Goal: Task Accomplishment & Management: Manage account settings

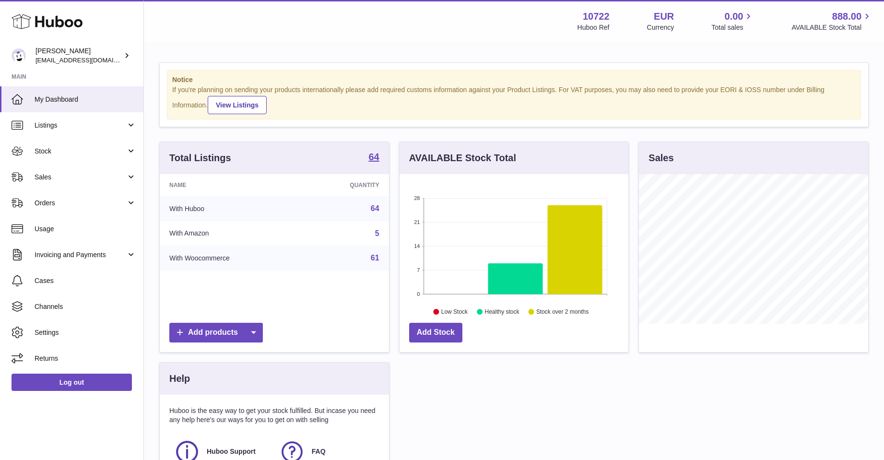
scroll to position [150, 229]
click at [39, 176] on span "Sales" at bounding box center [81, 177] width 92 height 9
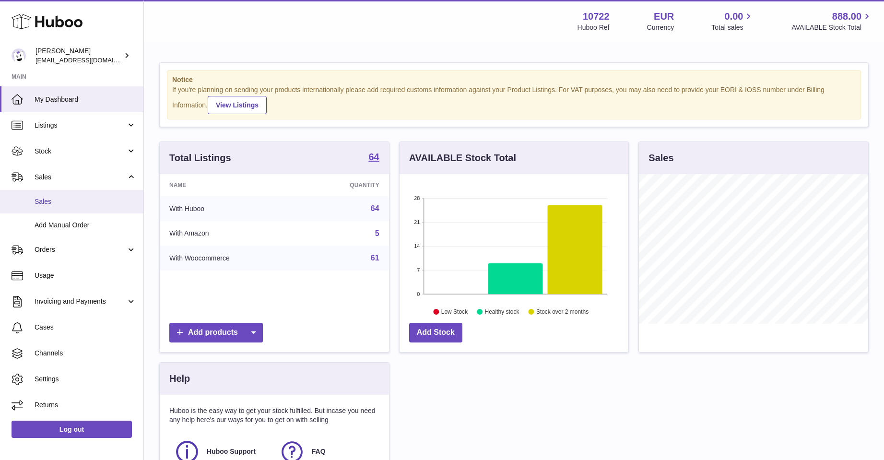
click at [39, 201] on span "Sales" at bounding box center [86, 201] width 102 height 9
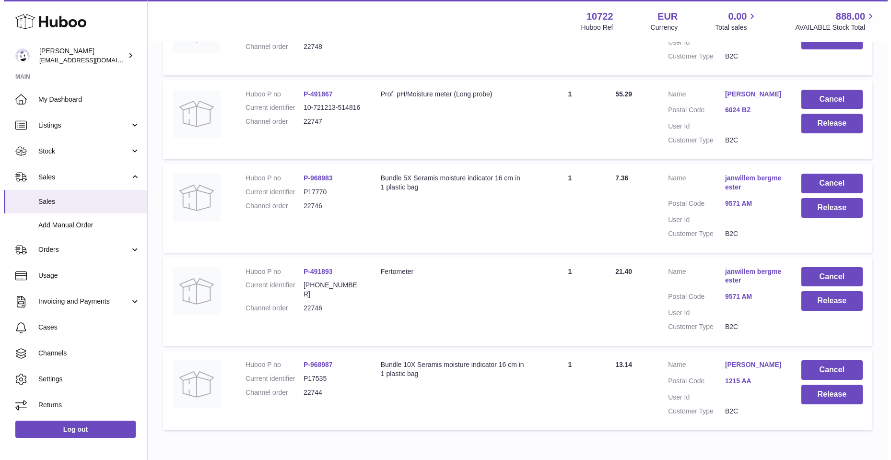
scroll to position [380, 0]
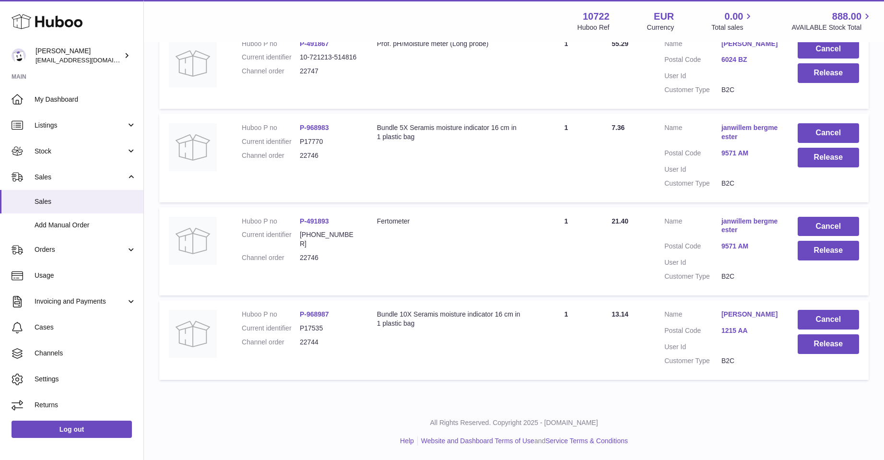
click at [735, 313] on link "Manon Vos" at bounding box center [749, 314] width 57 height 9
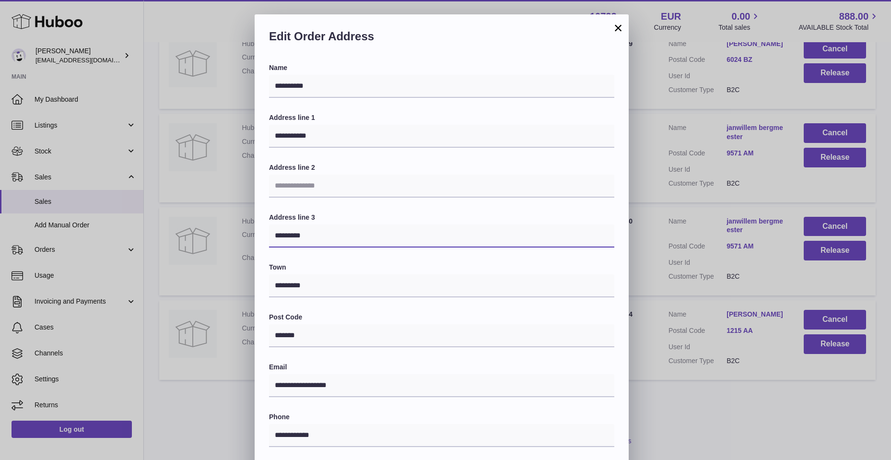
drag, startPoint x: 272, startPoint y: 235, endPoint x: 313, endPoint y: 240, distance: 41.1
click at [313, 240] on input "*********" at bounding box center [441, 236] width 345 height 23
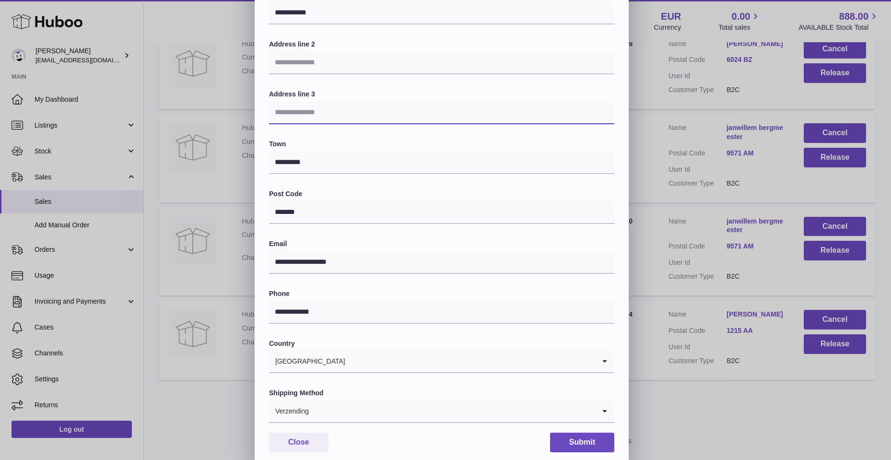
scroll to position [144, 0]
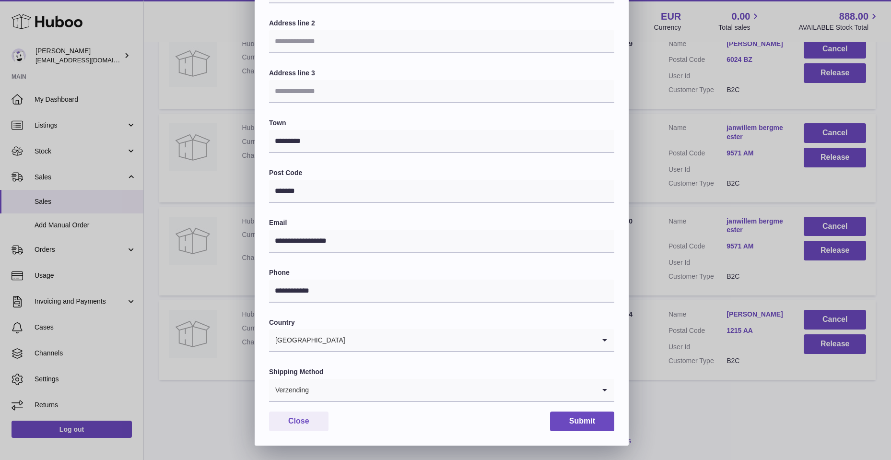
click at [600, 389] on icon "Search for option" at bounding box center [604, 390] width 19 height 22
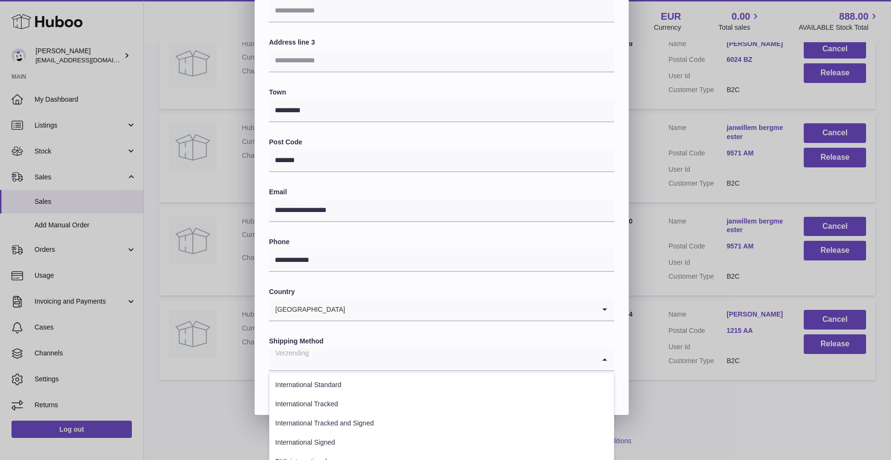
scroll to position [209, 0]
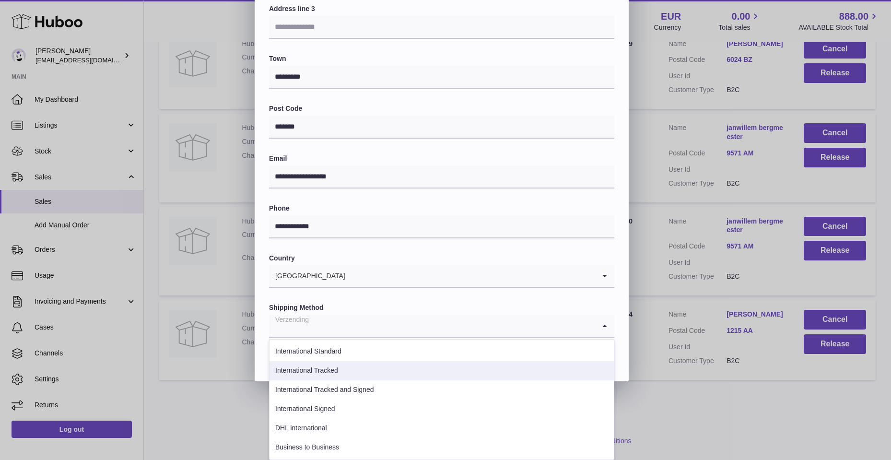
click at [330, 369] on li "International Tracked" at bounding box center [442, 370] width 344 height 19
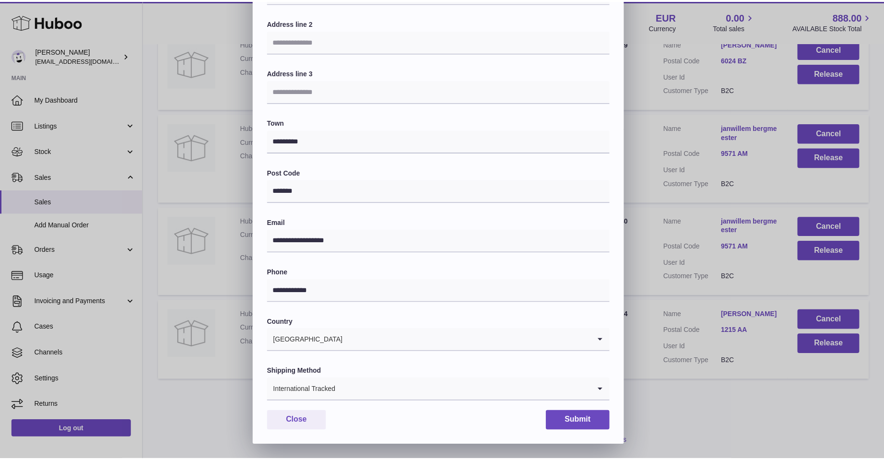
scroll to position [144, 0]
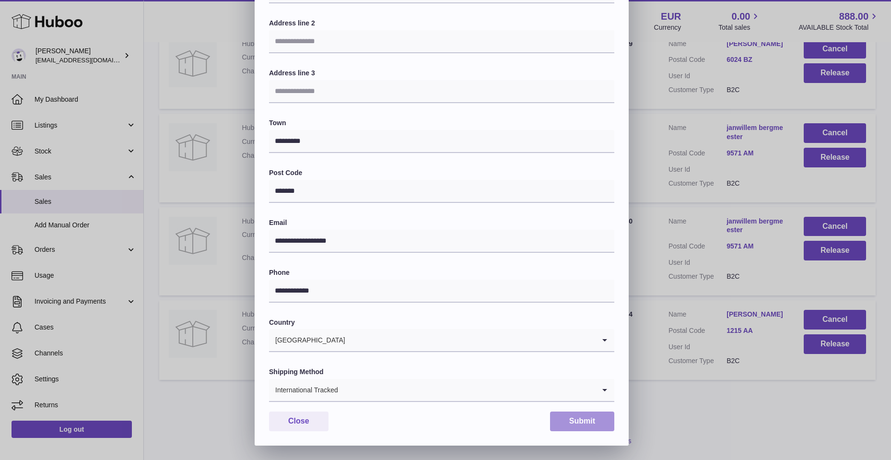
click at [591, 424] on button "Submit" at bounding box center [582, 422] width 64 height 20
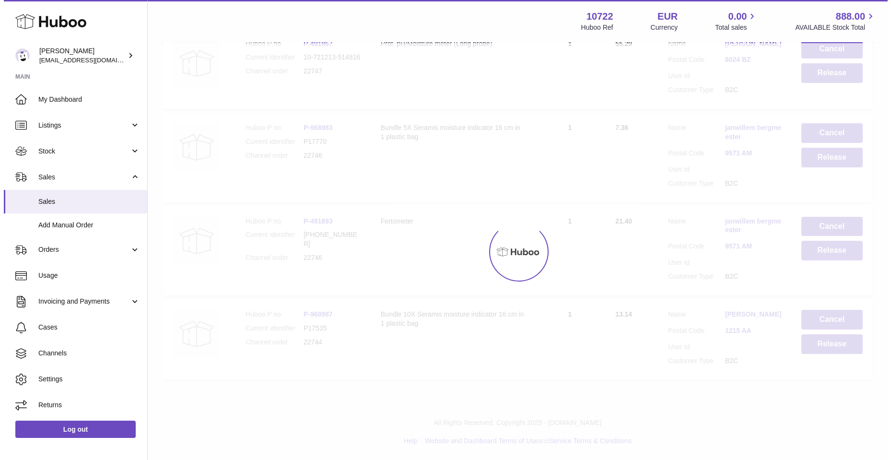
scroll to position [0, 0]
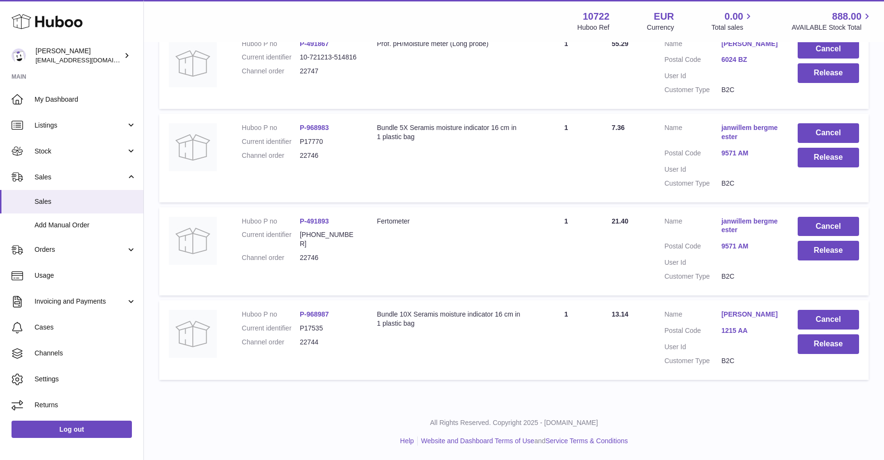
click at [741, 315] on link "Manon Vos" at bounding box center [749, 314] width 57 height 9
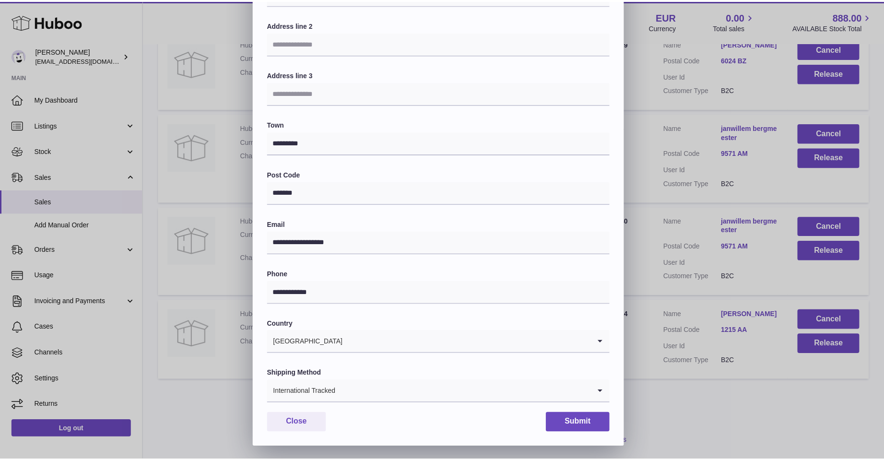
scroll to position [144, 0]
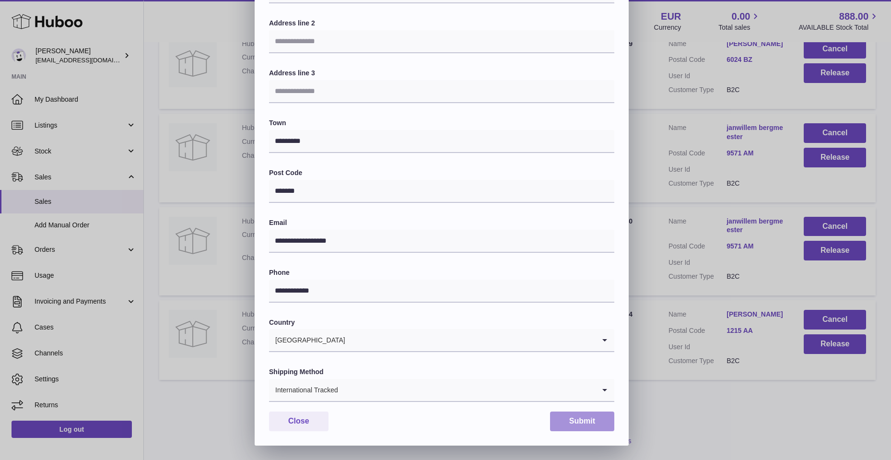
click at [589, 419] on button "Submit" at bounding box center [582, 422] width 64 height 20
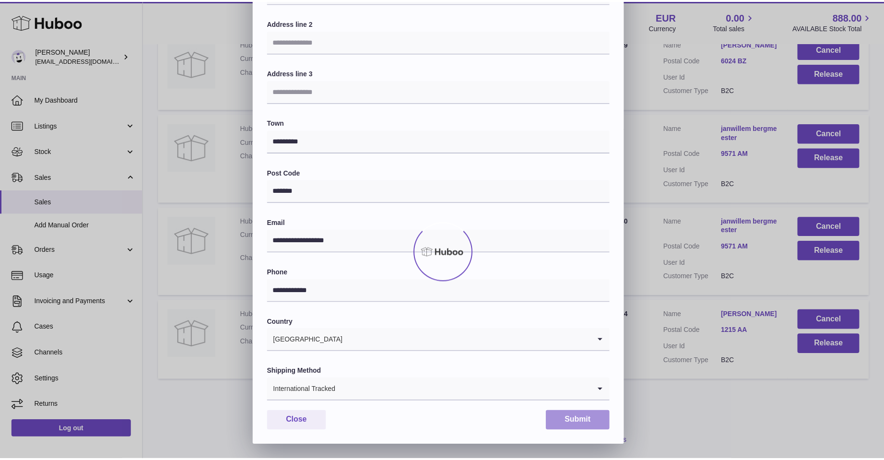
scroll to position [0, 0]
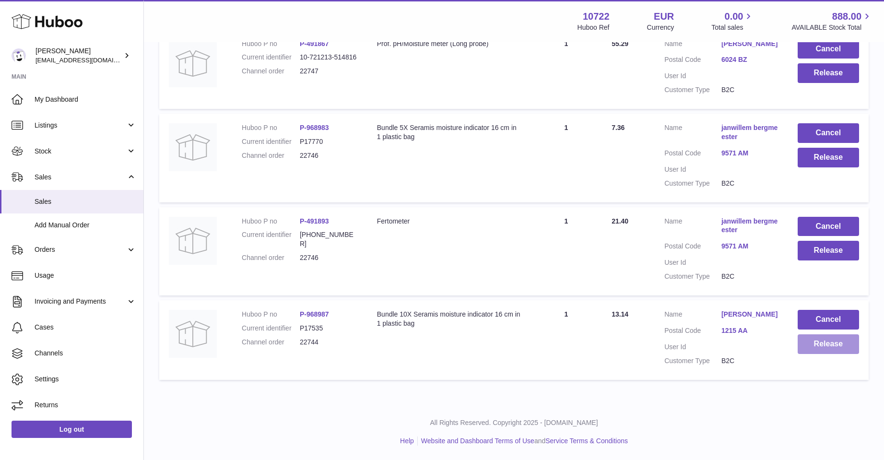
click at [823, 343] on button "Release" at bounding box center [828, 344] width 61 height 20
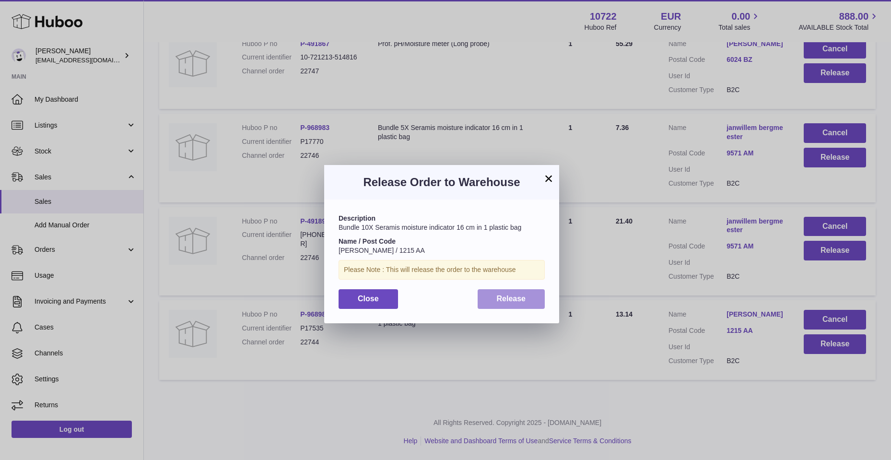
click at [517, 301] on span "Release" at bounding box center [511, 299] width 29 height 8
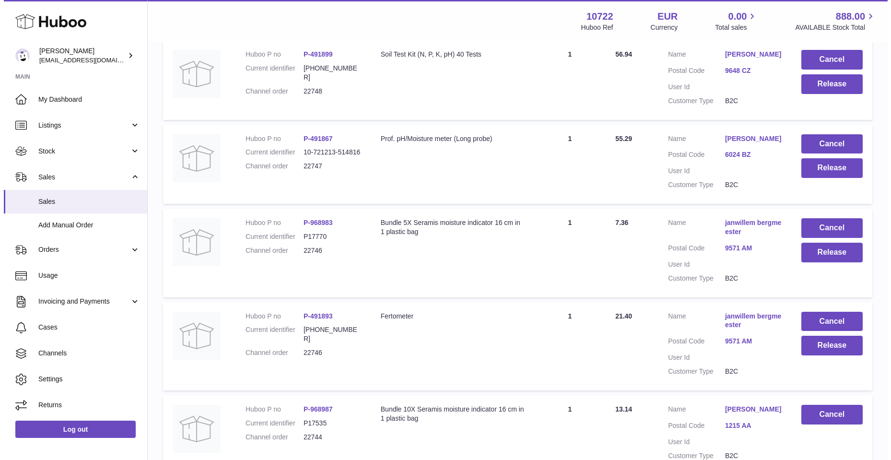
scroll to position [284, 0]
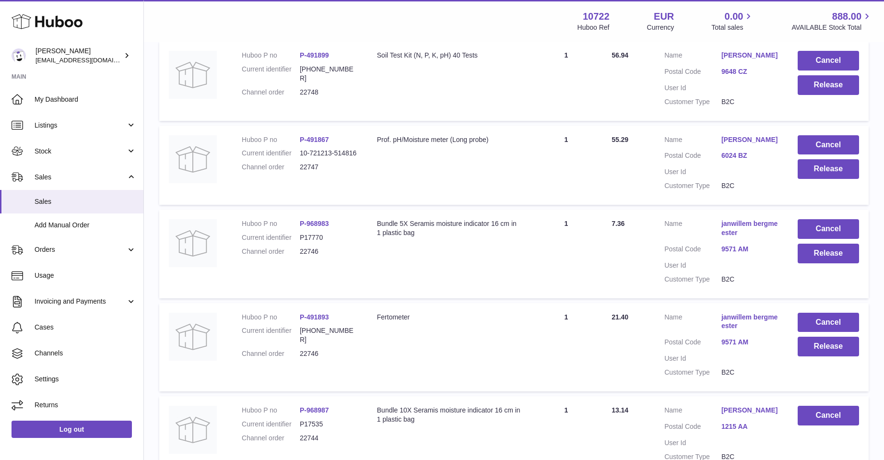
click at [748, 314] on link "janwillem bergmeester" at bounding box center [749, 322] width 57 height 18
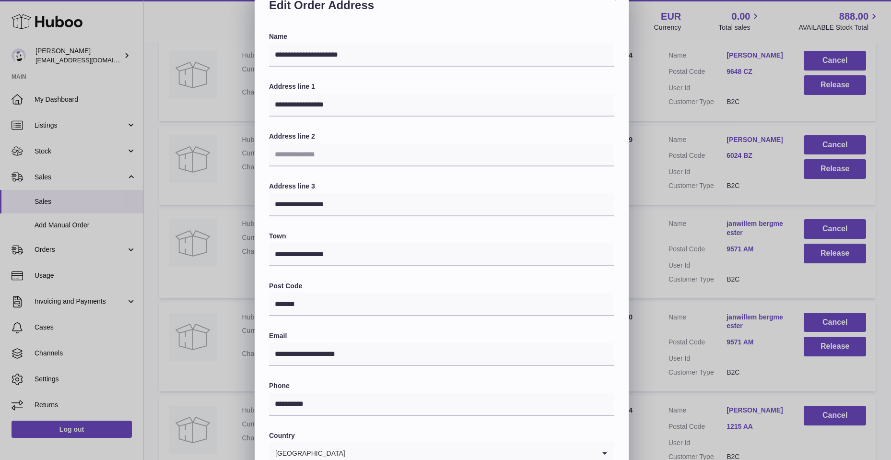
scroll to position [48, 0]
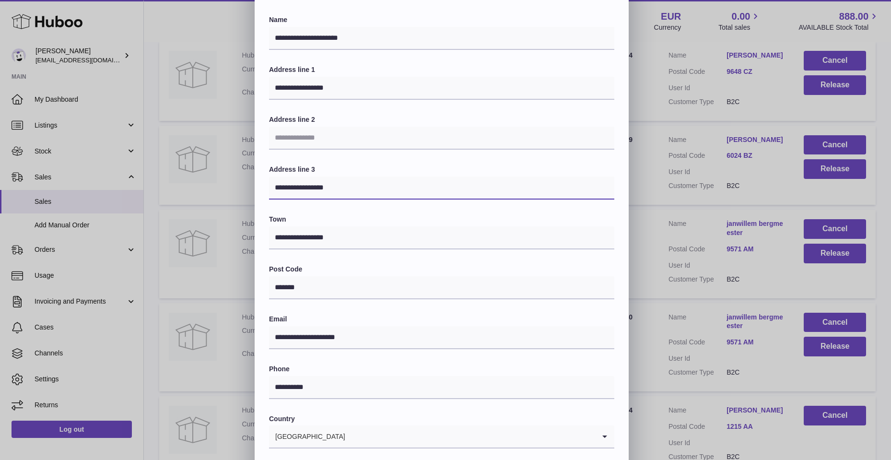
drag, startPoint x: 274, startPoint y: 188, endPoint x: 377, endPoint y: 187, distance: 103.1
click at [377, 187] on input "**********" at bounding box center [441, 188] width 345 height 23
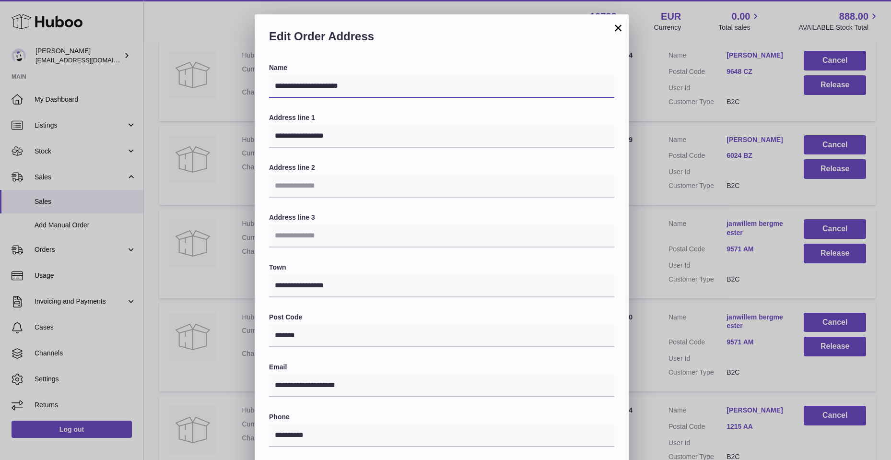
click at [276, 85] on input "**********" at bounding box center [441, 86] width 345 height 23
type input "**********"
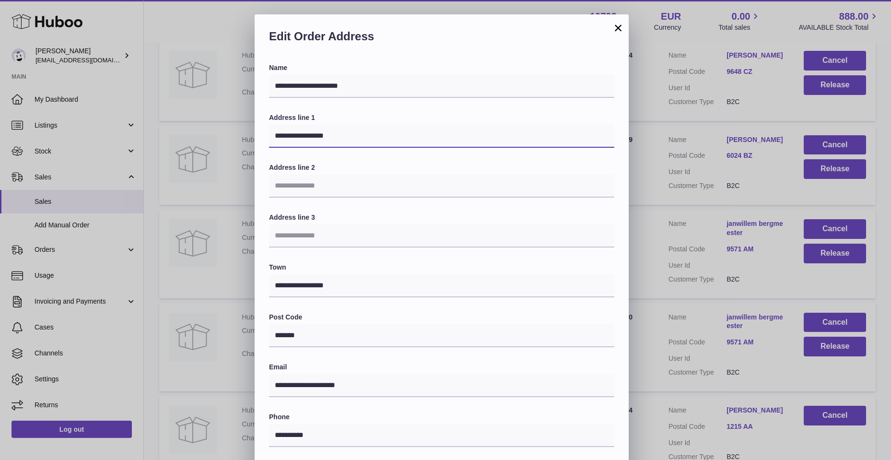
click at [278, 135] on input "**********" at bounding box center [441, 136] width 345 height 23
click at [309, 139] on input "**********" at bounding box center [441, 136] width 345 height 23
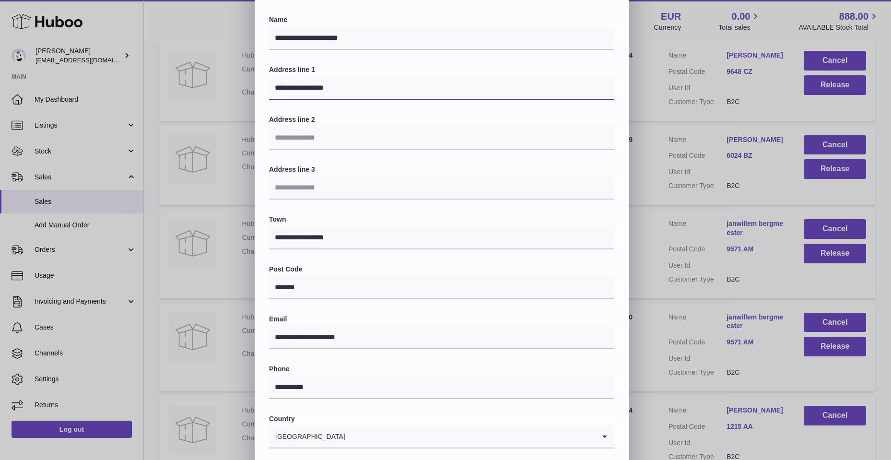
type input "**********"
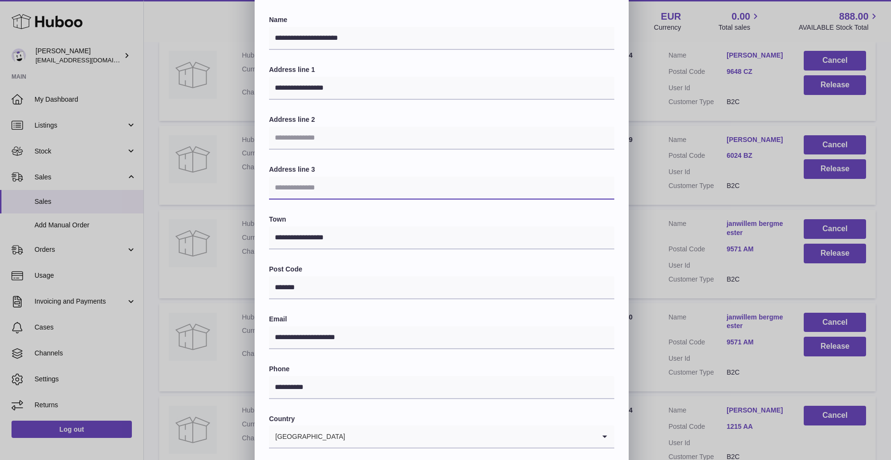
click at [498, 180] on input "text" at bounding box center [441, 188] width 345 height 23
click at [517, 237] on input "**********" at bounding box center [441, 237] width 345 height 23
click at [276, 237] on input "**********" at bounding box center [441, 237] width 345 height 23
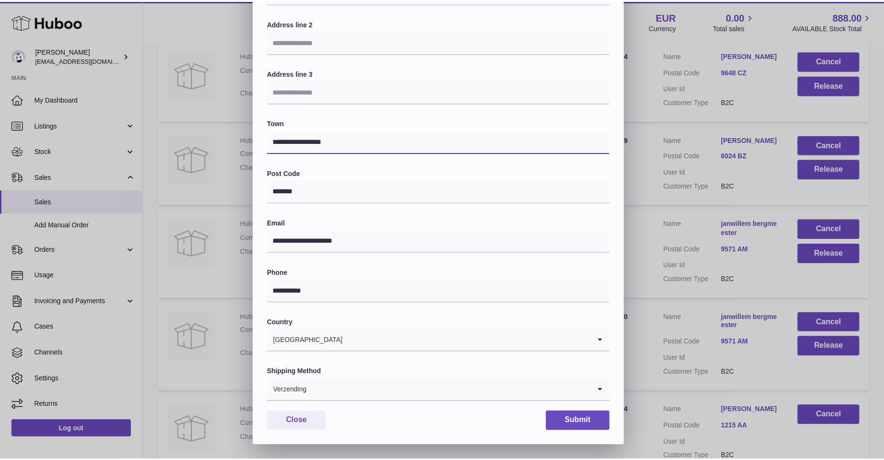
scroll to position [144, 0]
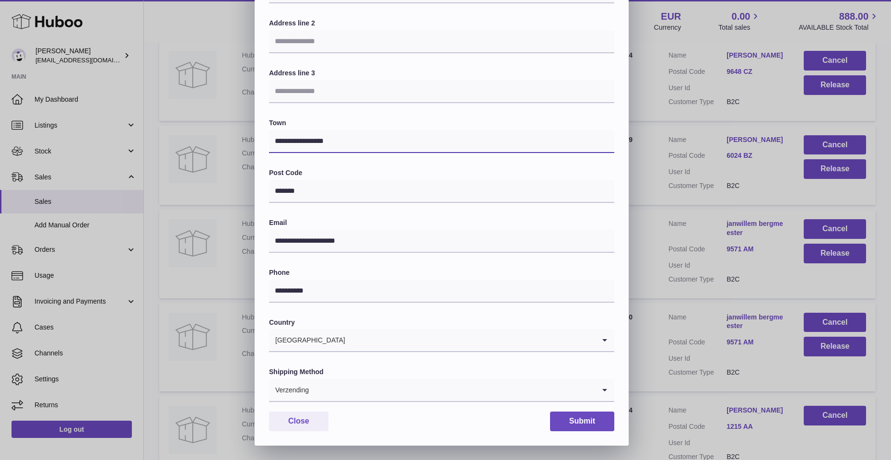
type input "**********"
click at [608, 390] on icon "Search for option" at bounding box center [604, 390] width 19 height 22
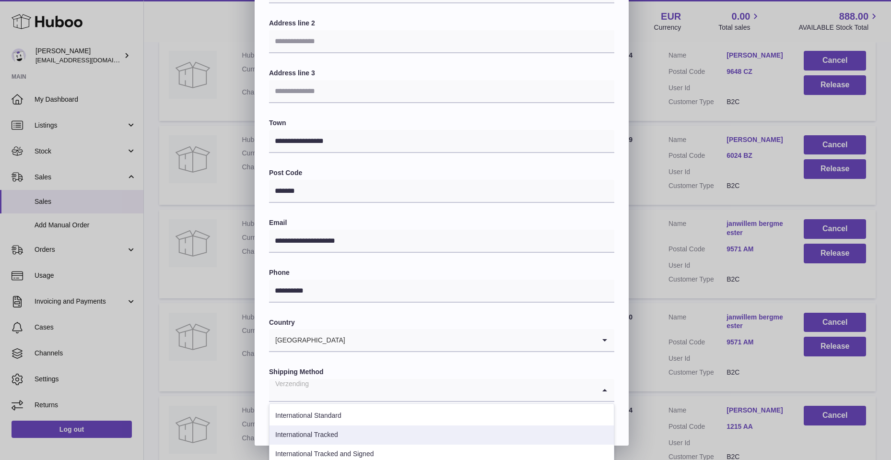
click at [315, 432] on li "International Tracked" at bounding box center [442, 435] width 344 height 19
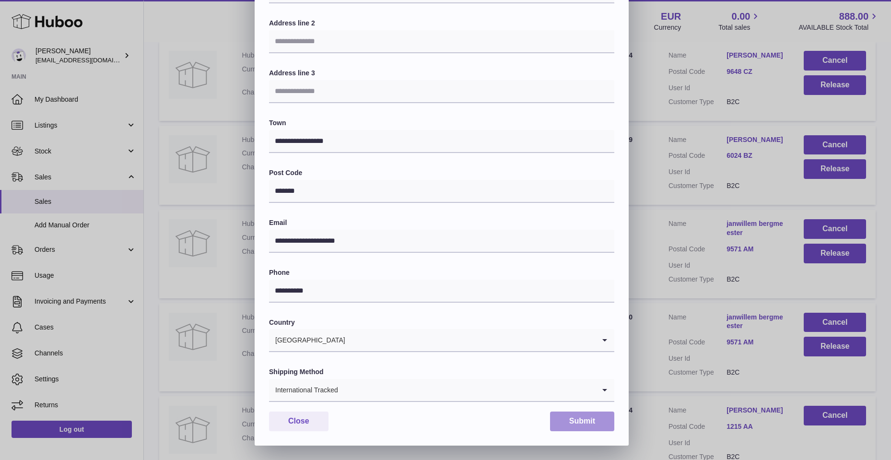
click at [599, 423] on button "Submit" at bounding box center [582, 422] width 64 height 20
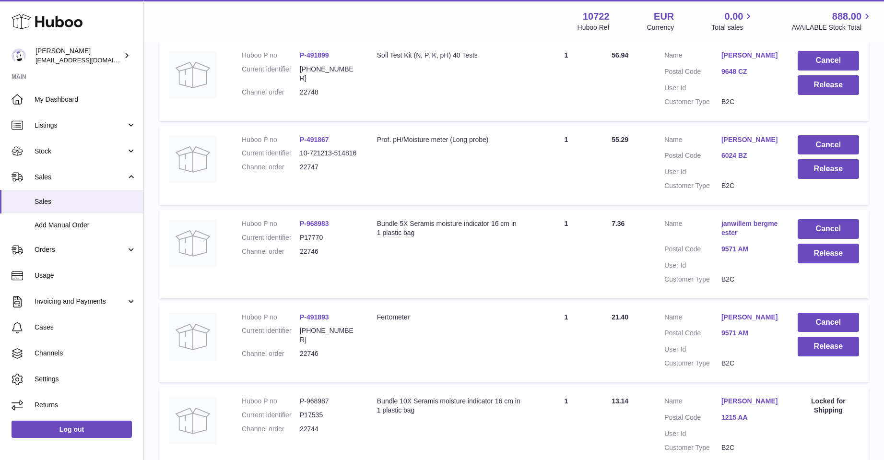
click at [735, 223] on link "janwillem bergmeester" at bounding box center [749, 228] width 57 height 18
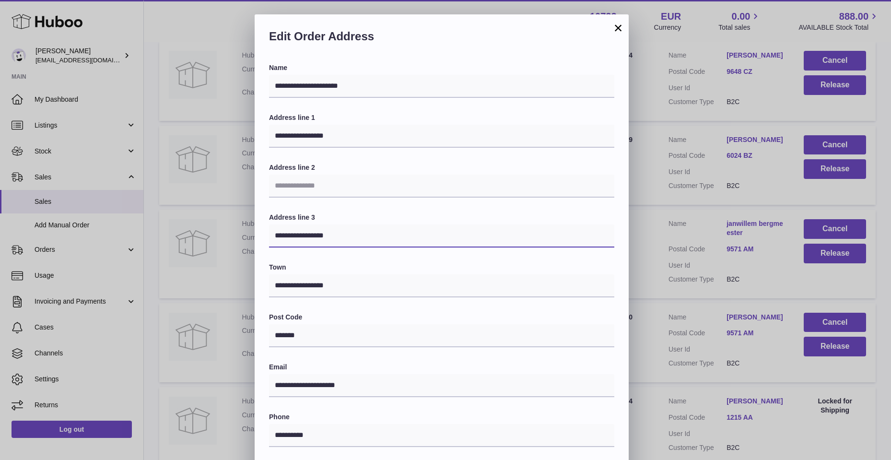
drag, startPoint x: 270, startPoint y: 237, endPoint x: 343, endPoint y: 244, distance: 74.2
click at [343, 244] on input "**********" at bounding box center [441, 236] width 345 height 23
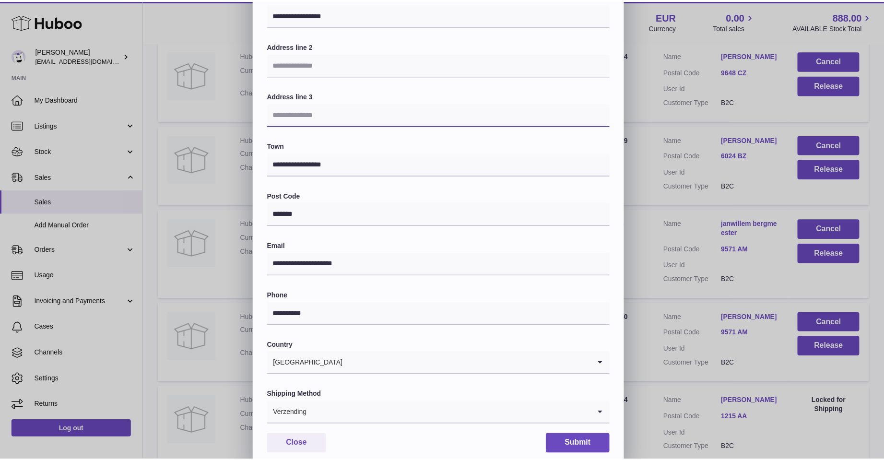
scroll to position [144, 0]
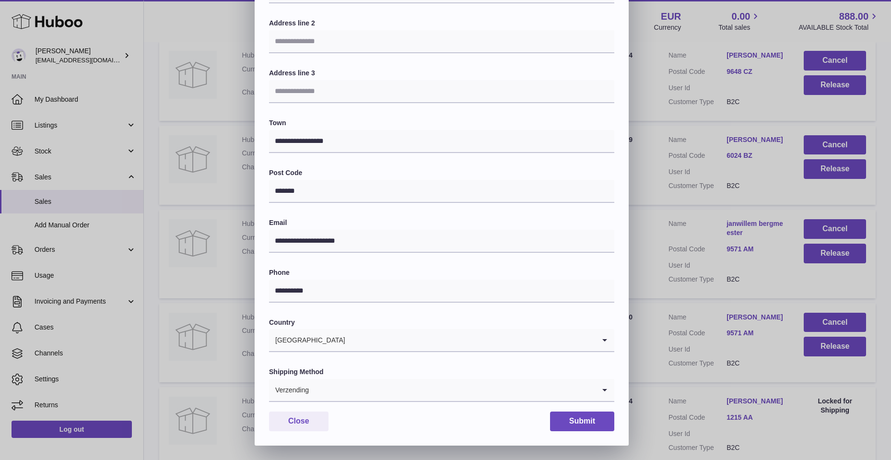
click at [604, 385] on icon "Search for option" at bounding box center [604, 390] width 19 height 22
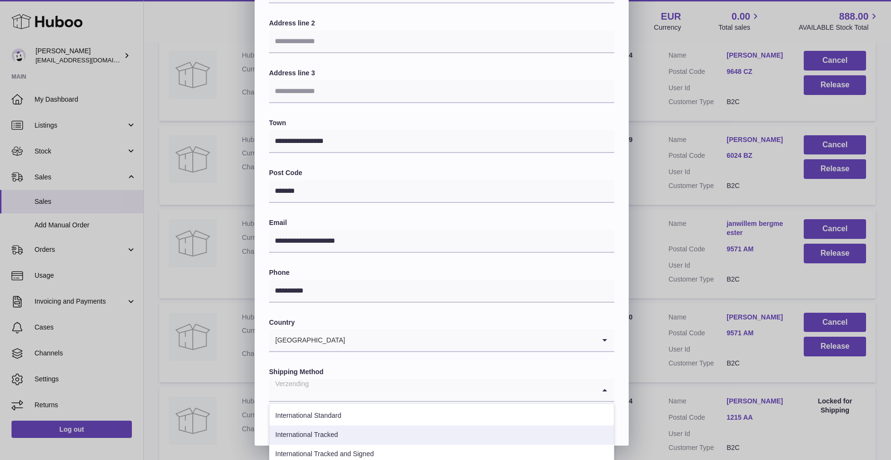
click at [319, 435] on li "International Tracked" at bounding box center [442, 435] width 344 height 19
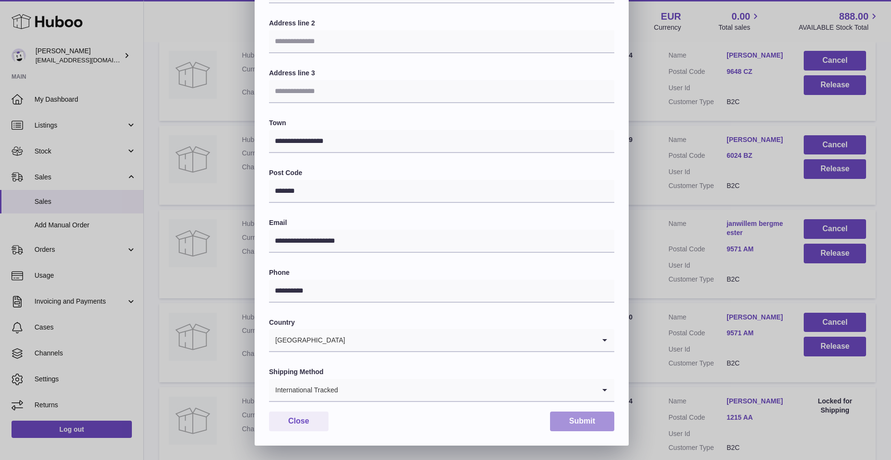
click at [580, 423] on button "Submit" at bounding box center [582, 422] width 64 height 20
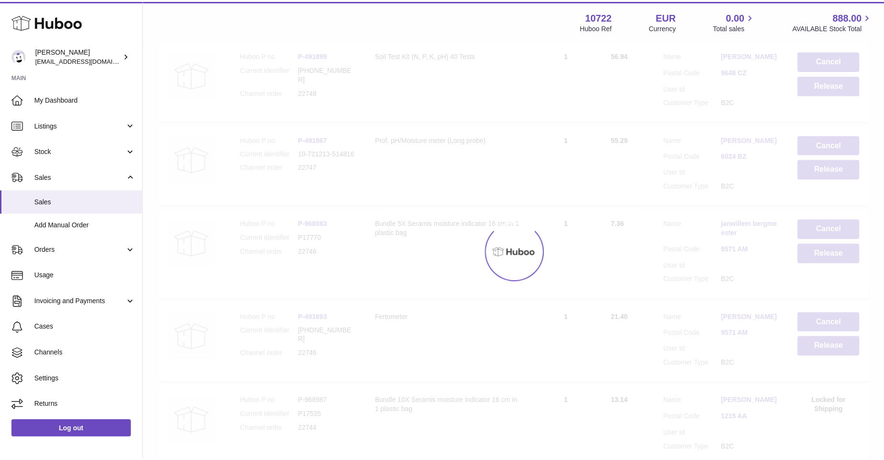
scroll to position [0, 0]
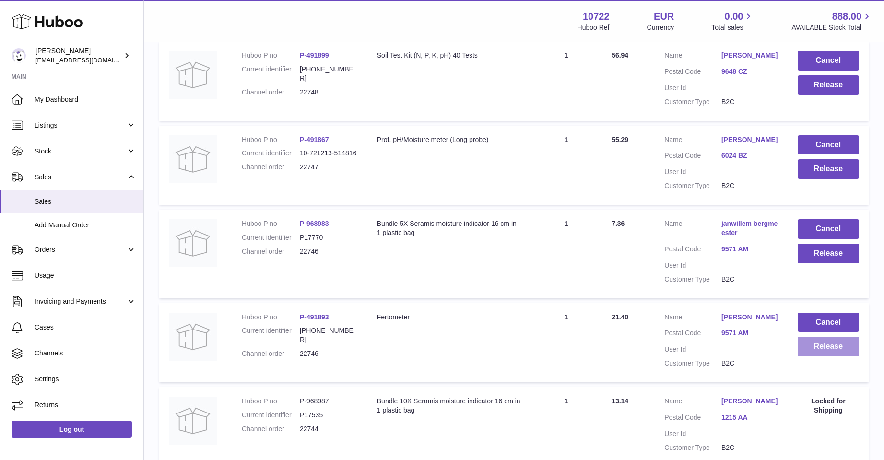
click at [822, 343] on button "Release" at bounding box center [828, 347] width 61 height 20
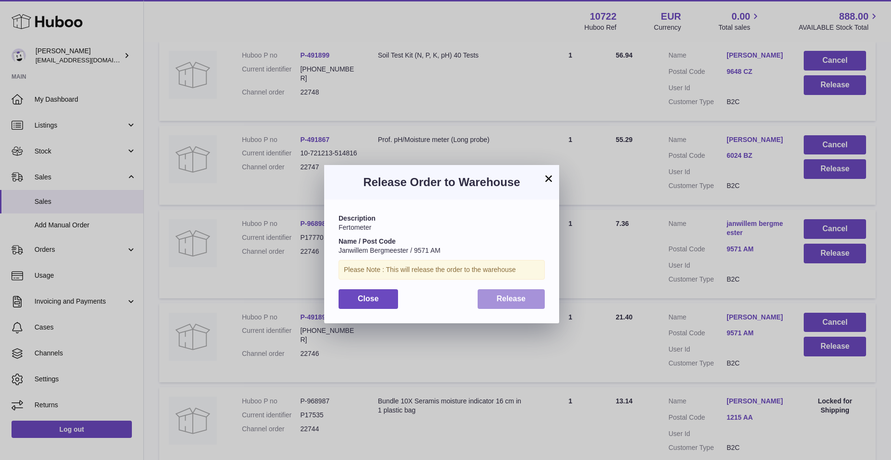
click at [522, 305] on button "Release" at bounding box center [512, 299] width 68 height 20
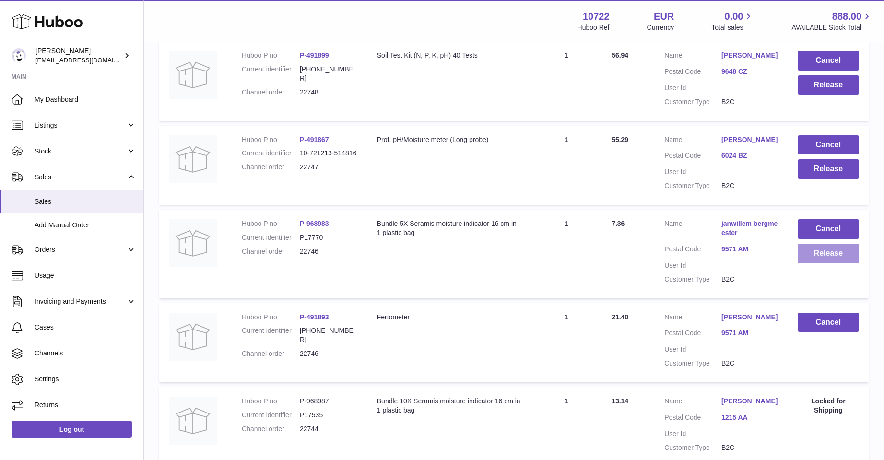
click at [822, 253] on button "Release" at bounding box center [828, 254] width 61 height 20
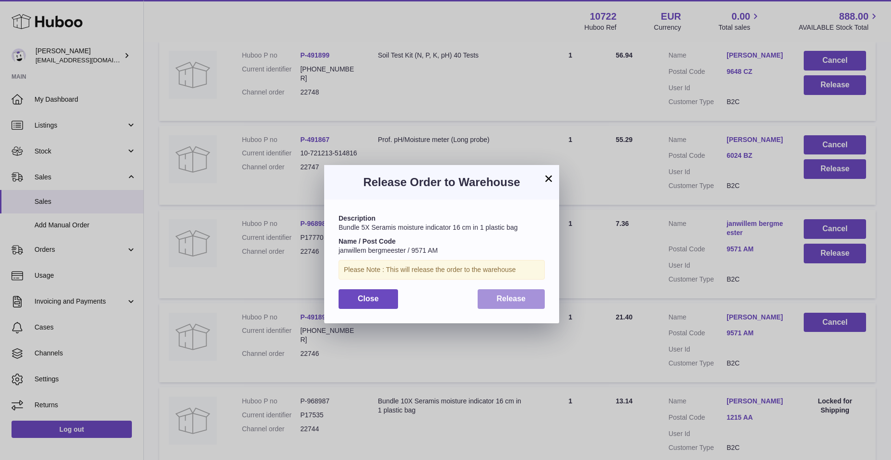
click at [497, 296] on span "Release" at bounding box center [511, 299] width 29 height 8
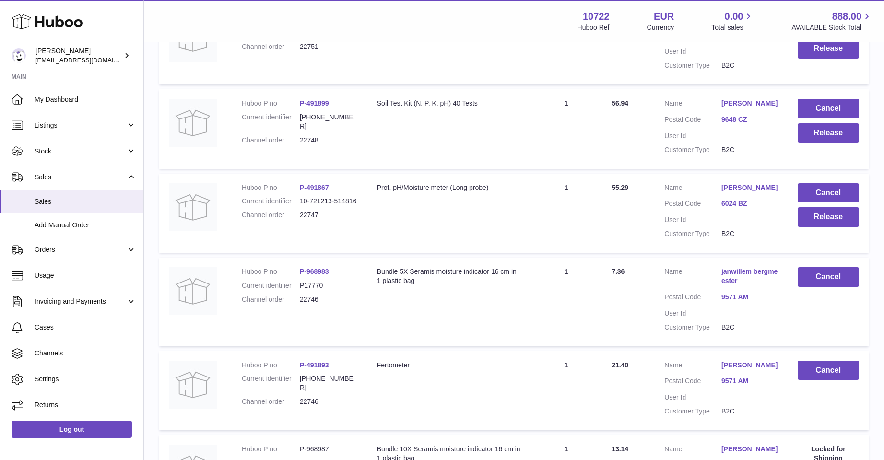
scroll to position [188, 0]
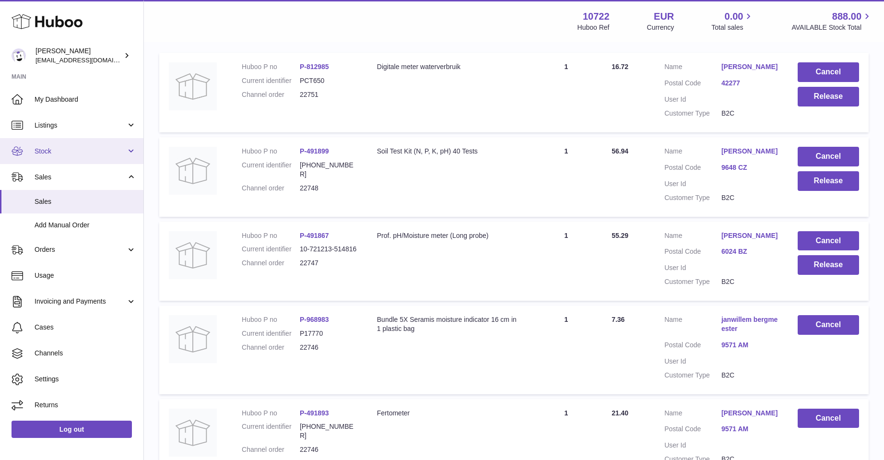
click at [40, 148] on span "Stock" at bounding box center [81, 151] width 92 height 9
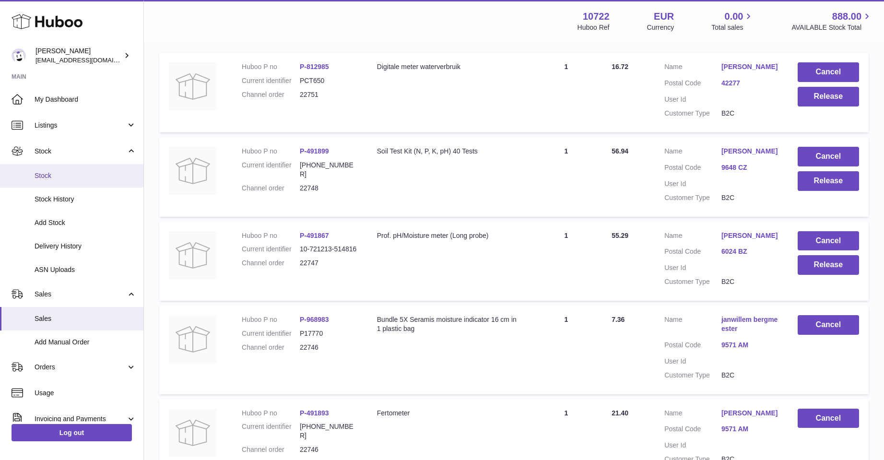
click at [45, 172] on span "Stock" at bounding box center [86, 175] width 102 height 9
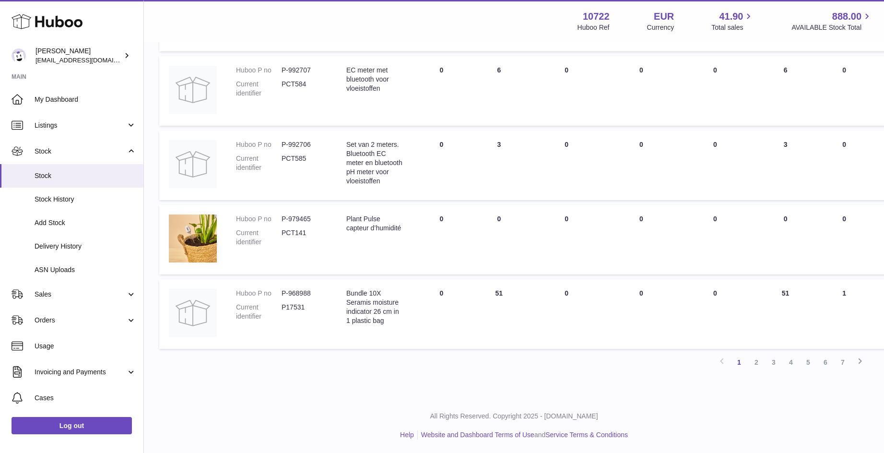
scroll to position [581, 0]
click at [757, 360] on link "2" at bounding box center [756, 361] width 17 height 17
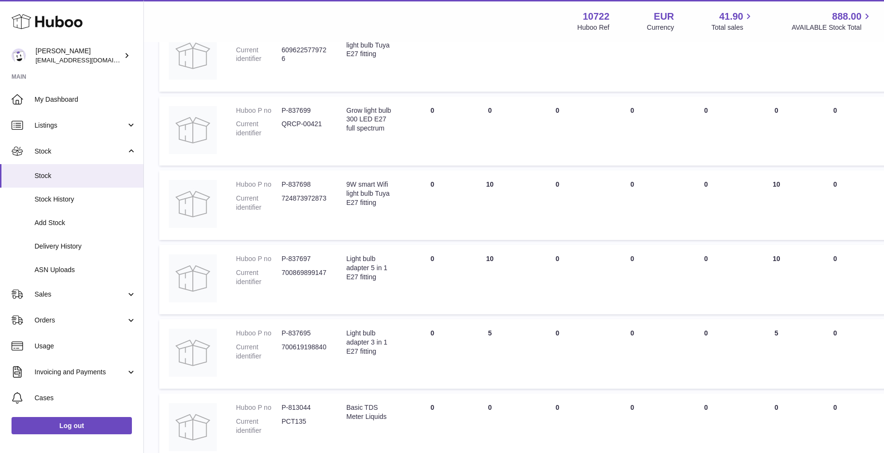
scroll to position [523, 0]
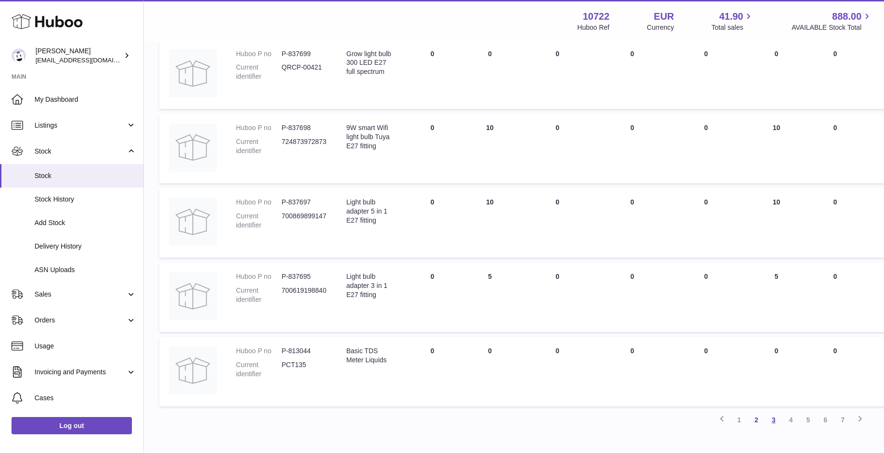
click at [774, 420] on link "3" at bounding box center [773, 419] width 17 height 17
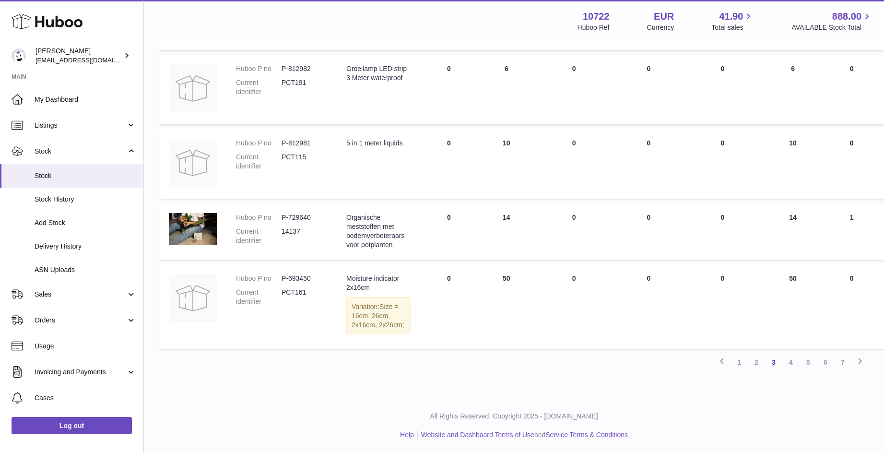
scroll to position [583, 0]
click at [789, 361] on link "4" at bounding box center [790, 361] width 17 height 17
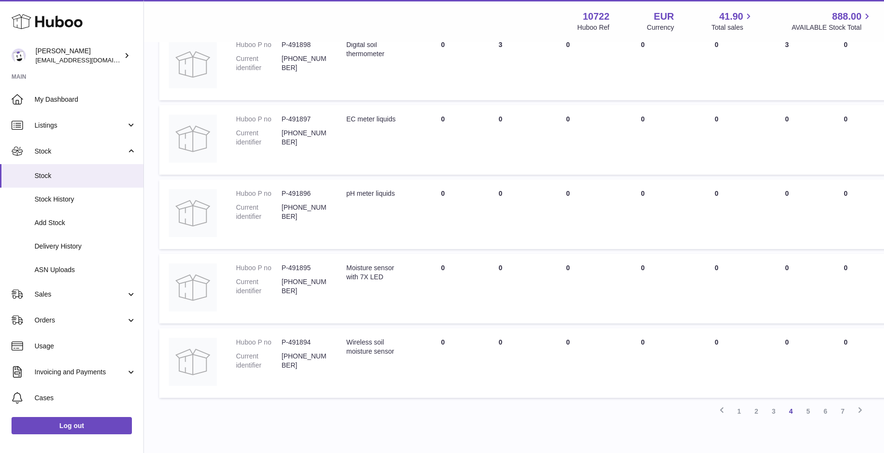
scroll to position [568, 0]
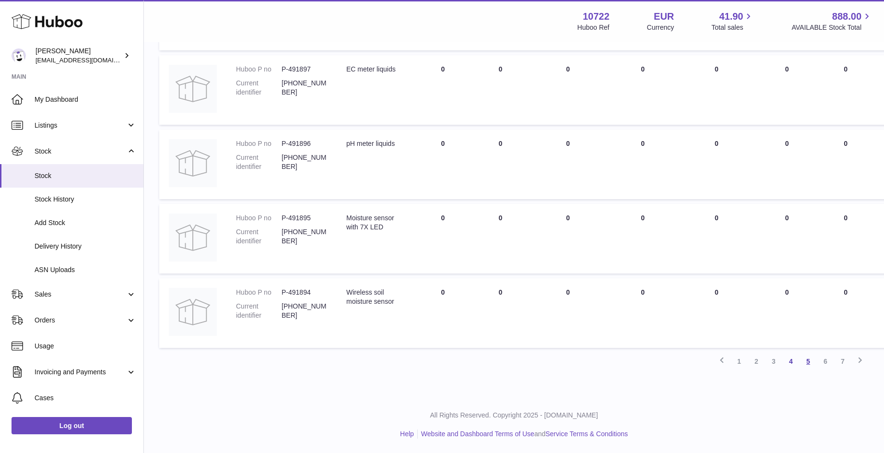
click at [807, 358] on link "5" at bounding box center [808, 361] width 17 height 17
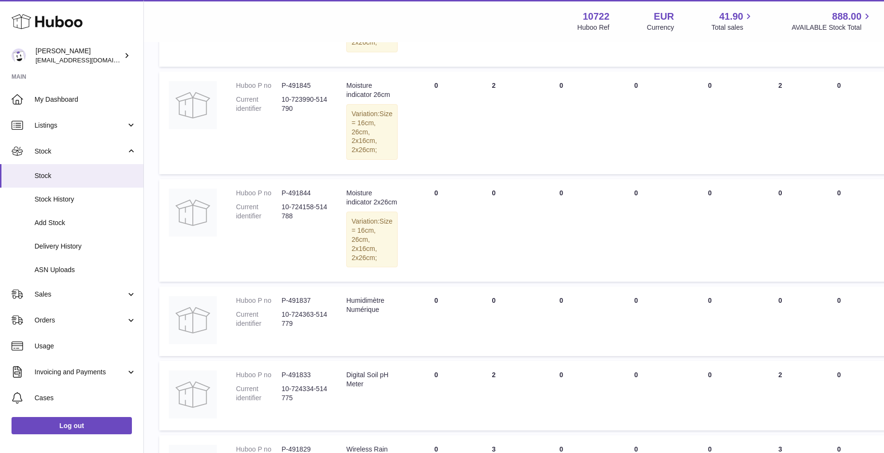
scroll to position [571, 0]
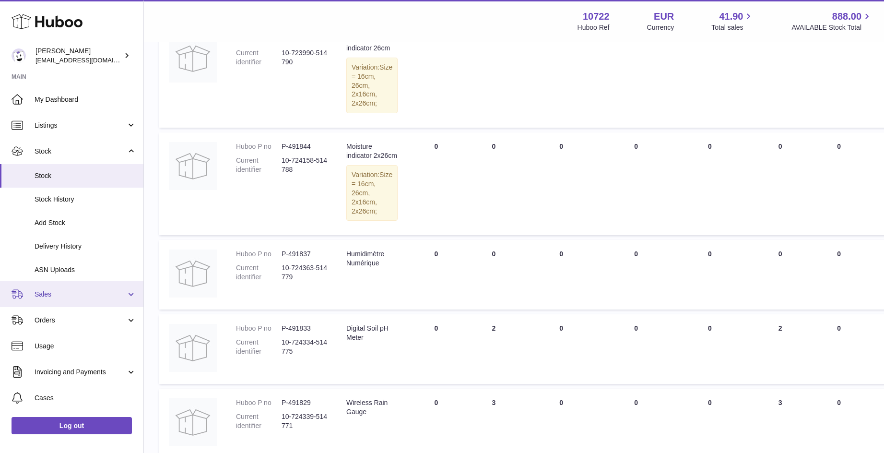
click at [42, 292] on span "Sales" at bounding box center [81, 294] width 92 height 9
click at [45, 293] on span "Sales" at bounding box center [81, 294] width 92 height 9
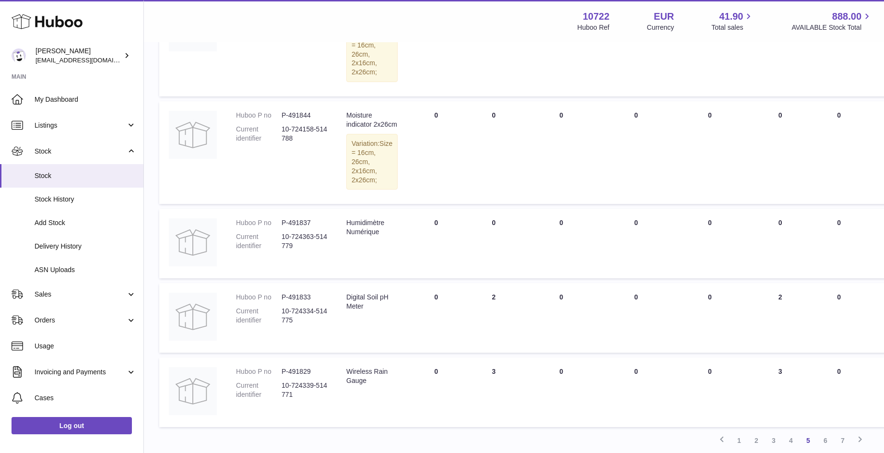
scroll to position [619, 0]
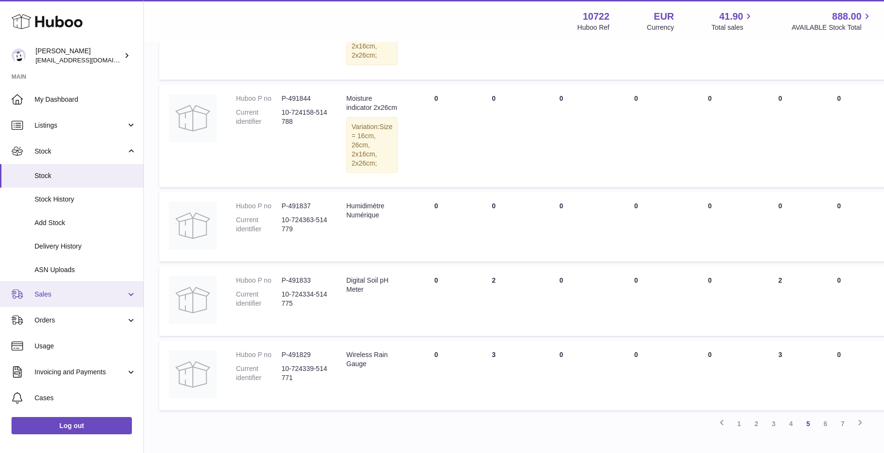
click at [42, 292] on span "Sales" at bounding box center [81, 294] width 92 height 9
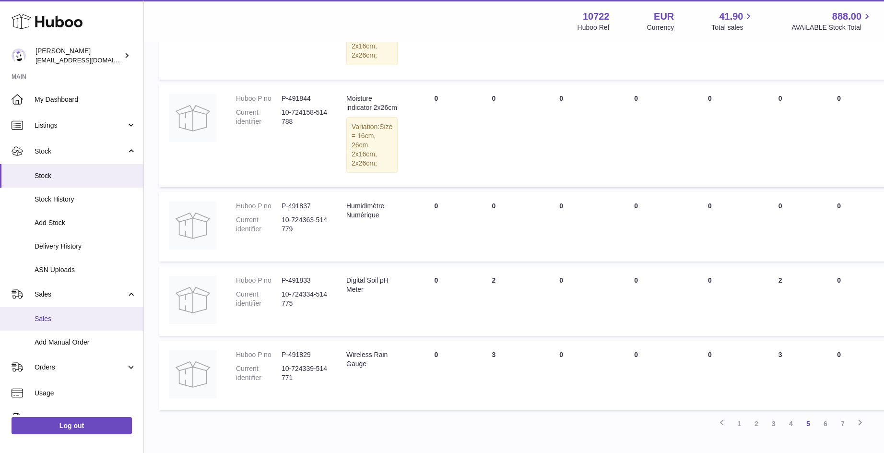
click at [43, 313] on link "Sales" at bounding box center [71, 319] width 143 height 24
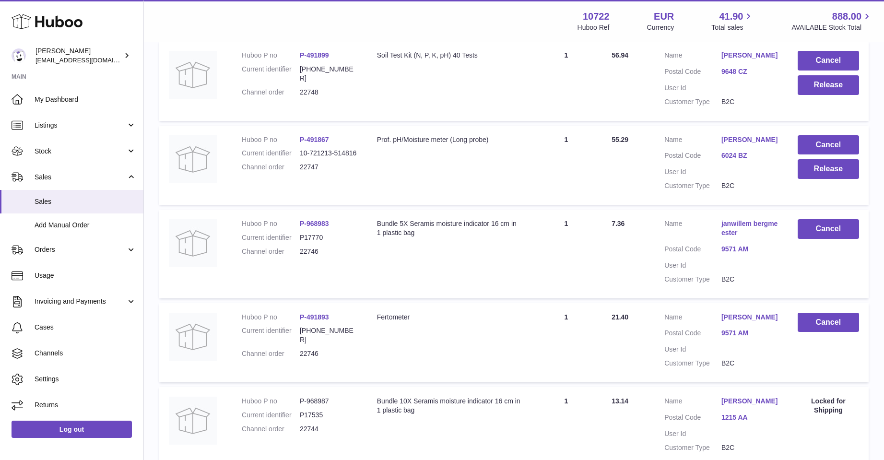
scroll to position [236, 0]
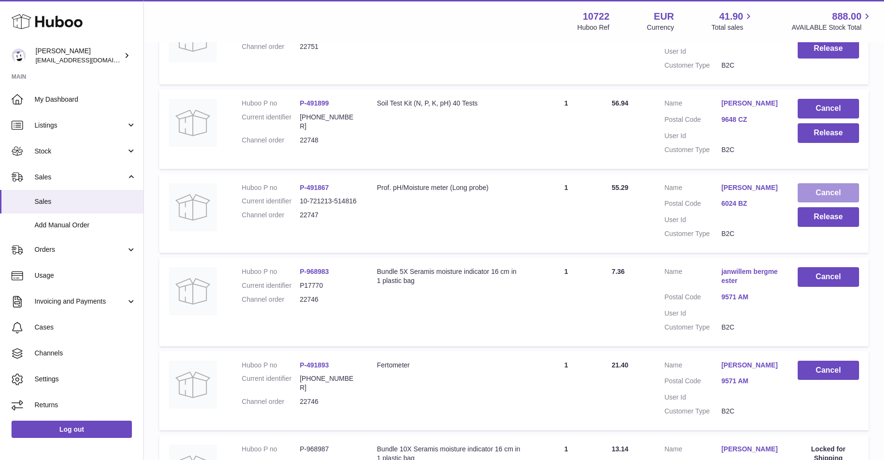
click at [835, 190] on button "Cancel" at bounding box center [828, 193] width 61 height 20
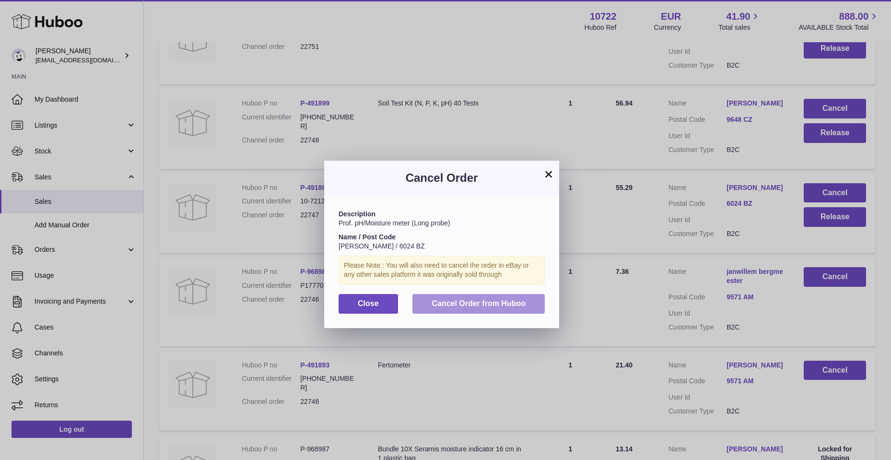
click at [465, 304] on span "Cancel Order from Huboo" at bounding box center [479, 303] width 94 height 8
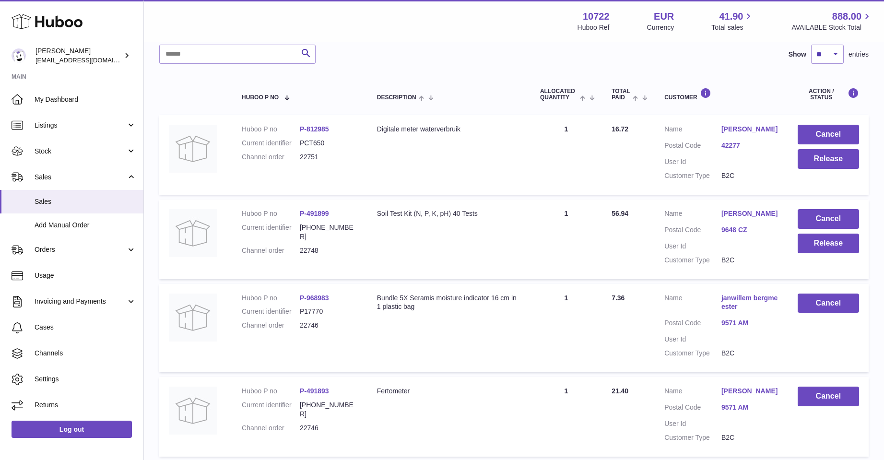
scroll to position [140, 0]
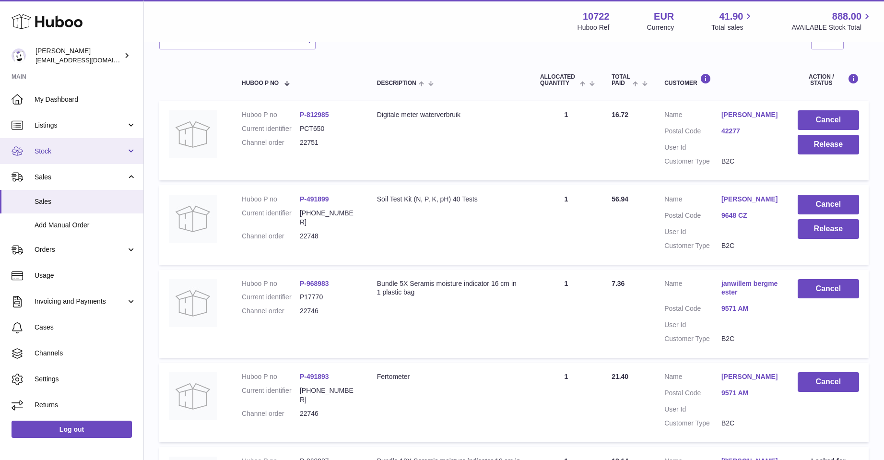
click at [47, 145] on link "Stock" at bounding box center [71, 151] width 143 height 26
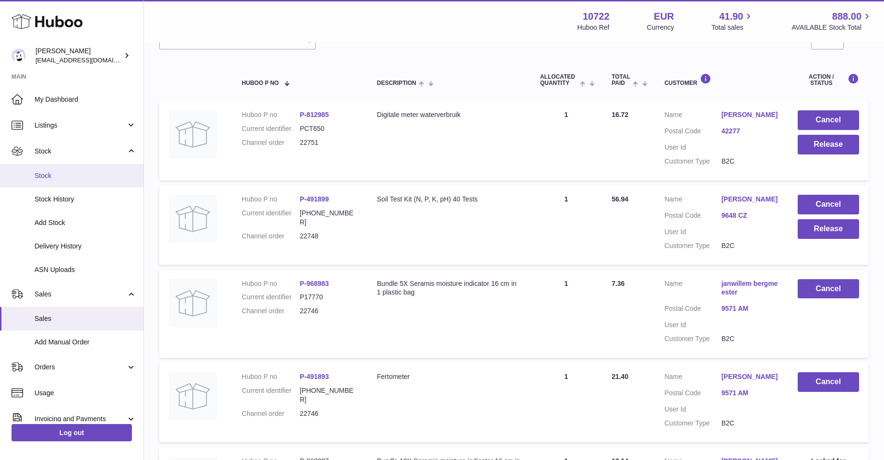
click at [40, 172] on span "Stock" at bounding box center [86, 175] width 102 height 9
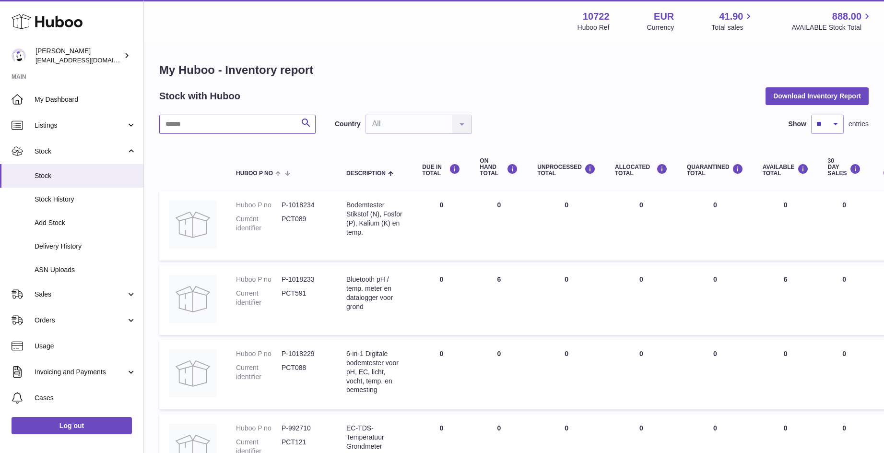
click at [178, 120] on input "text" at bounding box center [237, 124] width 156 height 19
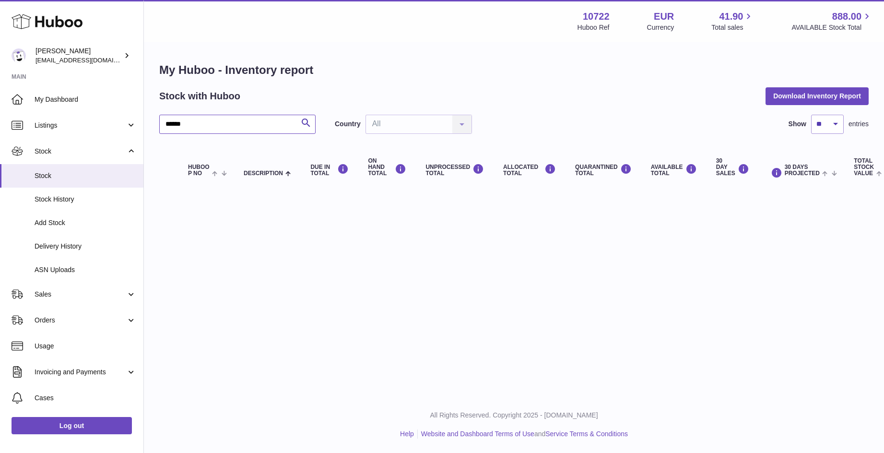
type input "******"
click at [49, 293] on span "Sales" at bounding box center [81, 294] width 92 height 9
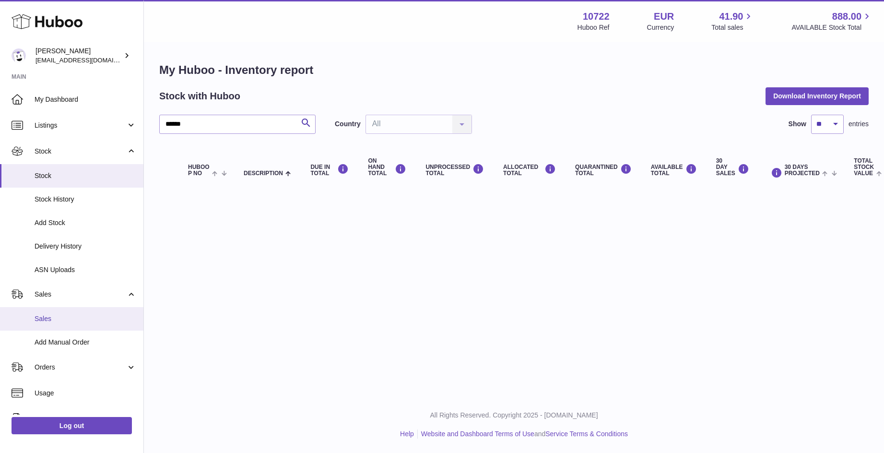
click at [51, 314] on link "Sales" at bounding box center [71, 319] width 143 height 24
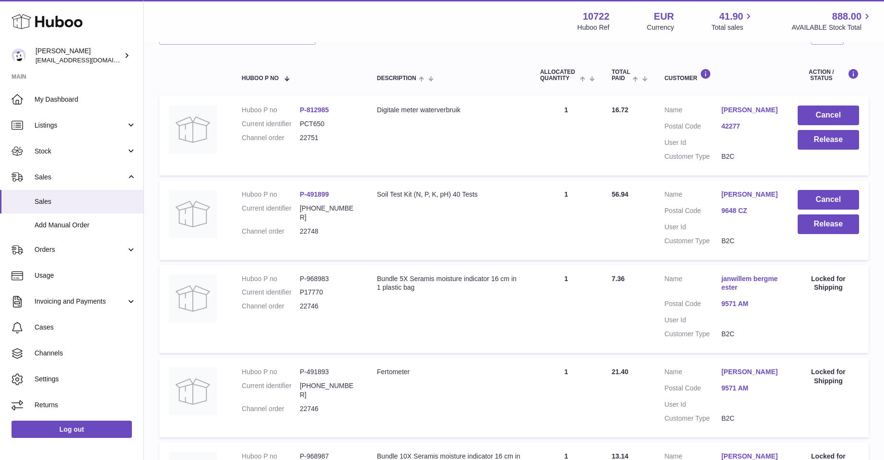
scroll to position [144, 0]
click at [818, 200] on button "Cancel" at bounding box center [828, 201] width 61 height 20
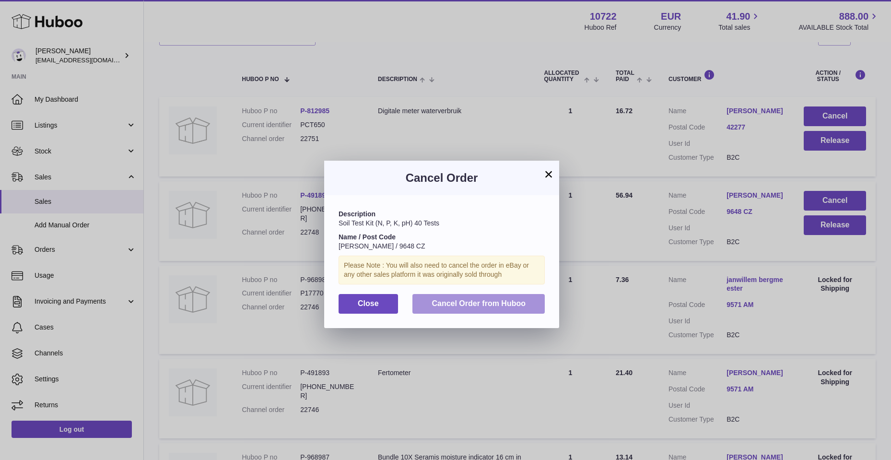
click at [487, 302] on span "Cancel Order from Huboo" at bounding box center [479, 303] width 94 height 8
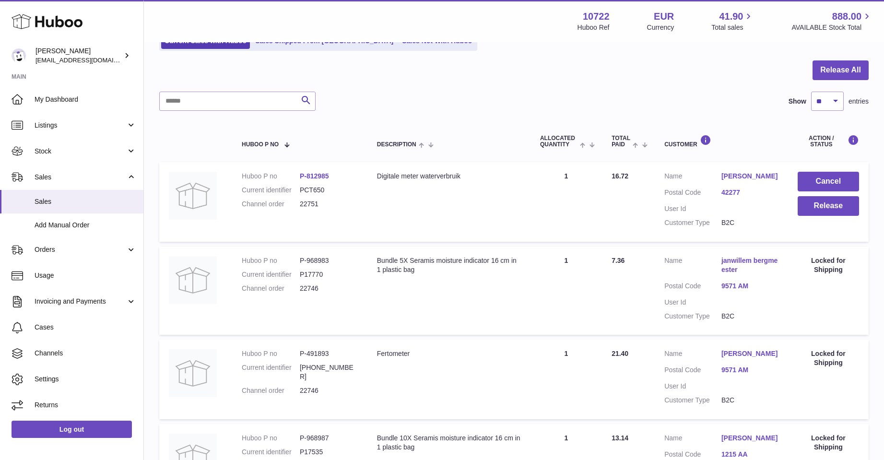
scroll to position [48, 0]
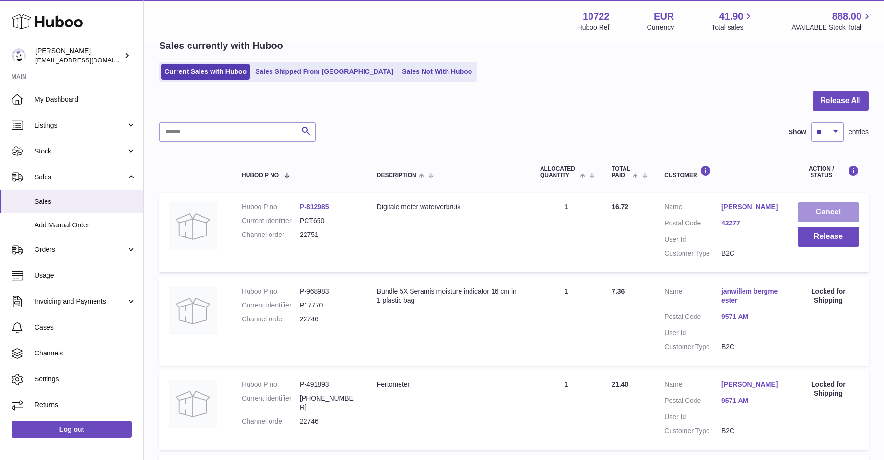
click at [829, 209] on button "Cancel" at bounding box center [828, 212] width 61 height 20
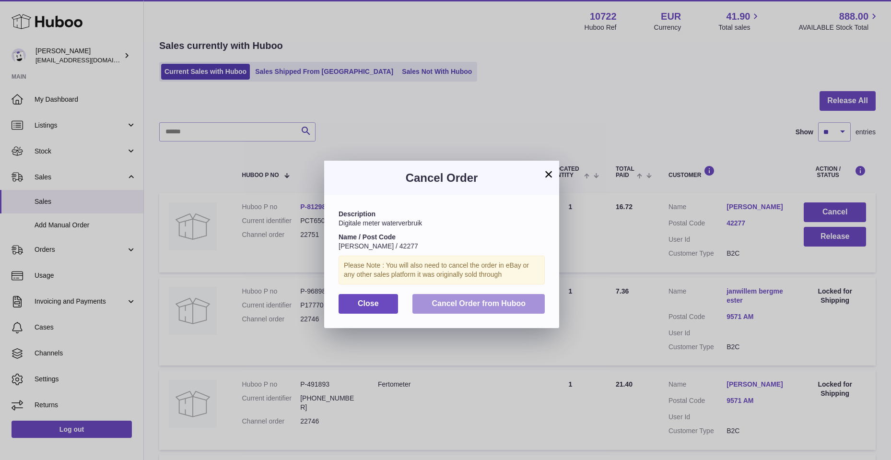
click at [502, 299] on span "Cancel Order from Huboo" at bounding box center [479, 303] width 94 height 8
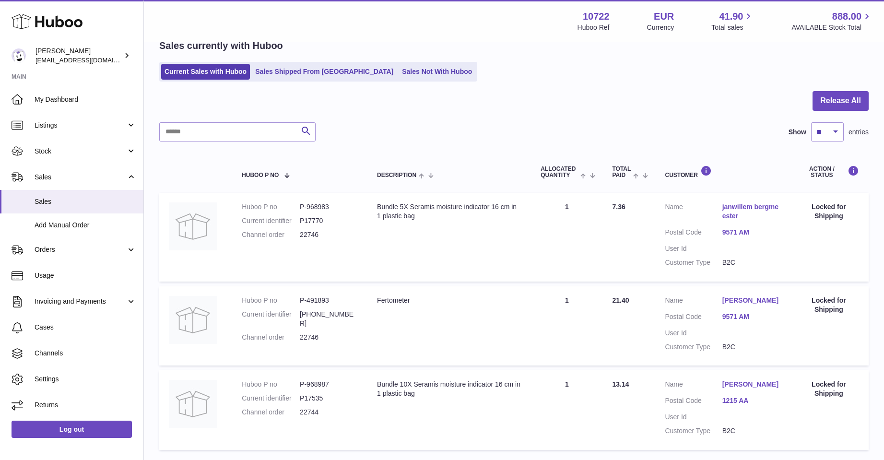
click at [412, 67] on link "Sales Not With Huboo" at bounding box center [437, 72] width 77 height 16
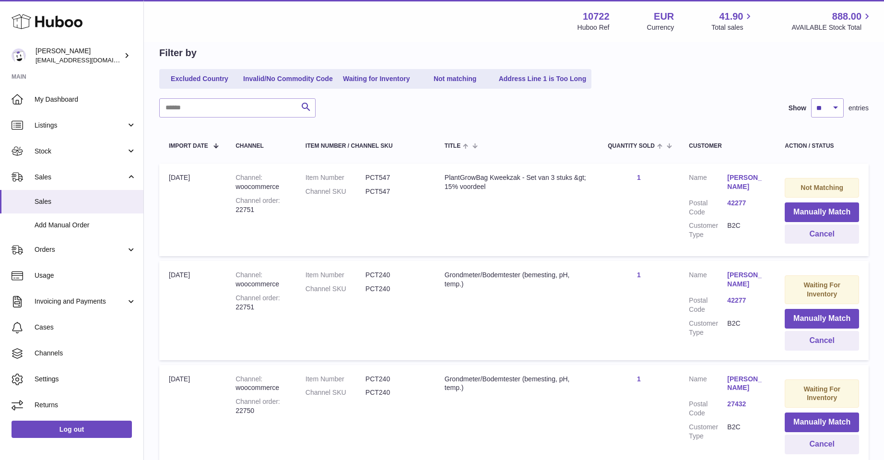
scroll to position [96, 0]
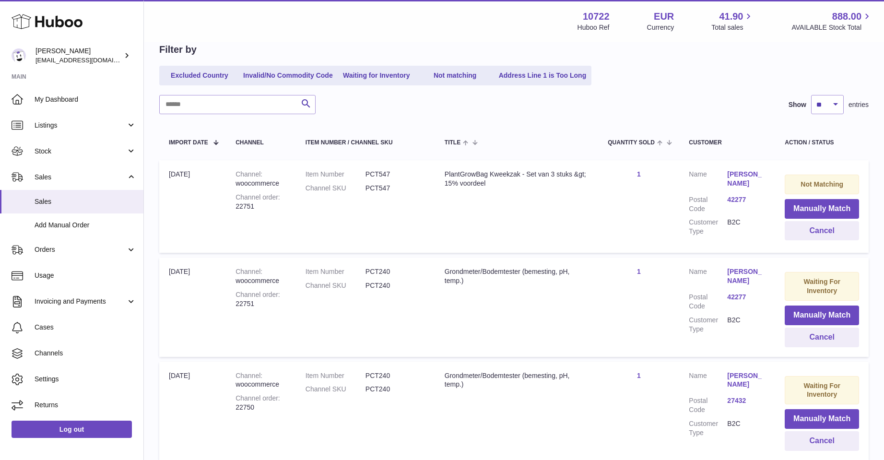
drag, startPoint x: 285, startPoint y: 92, endPoint x: 422, endPoint y: 30, distance: 150.1
click at [422, 30] on div "Menu Huboo 10722 Huboo Ref EUR Currency 41.90 Total sales 888.00 AVAILABLE Stoc…" at bounding box center [513, 21] width 717 height 22
click at [813, 229] on button "Cancel" at bounding box center [822, 231] width 74 height 20
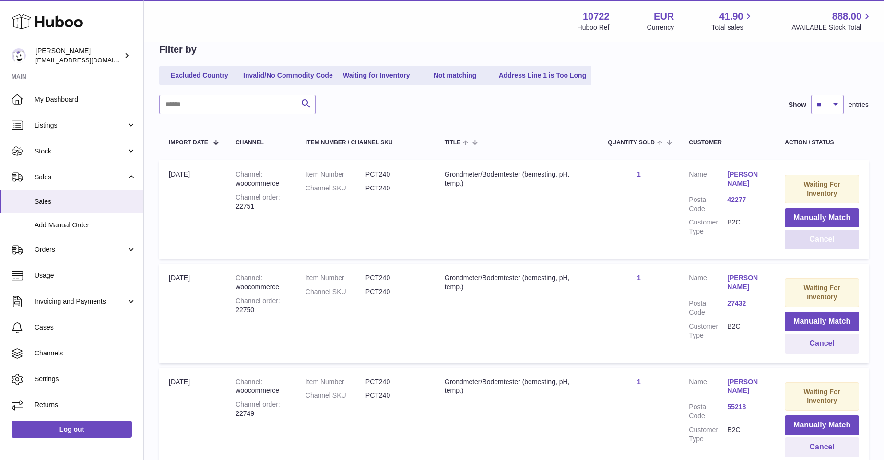
click at [812, 241] on button "Cancel" at bounding box center [822, 240] width 74 height 20
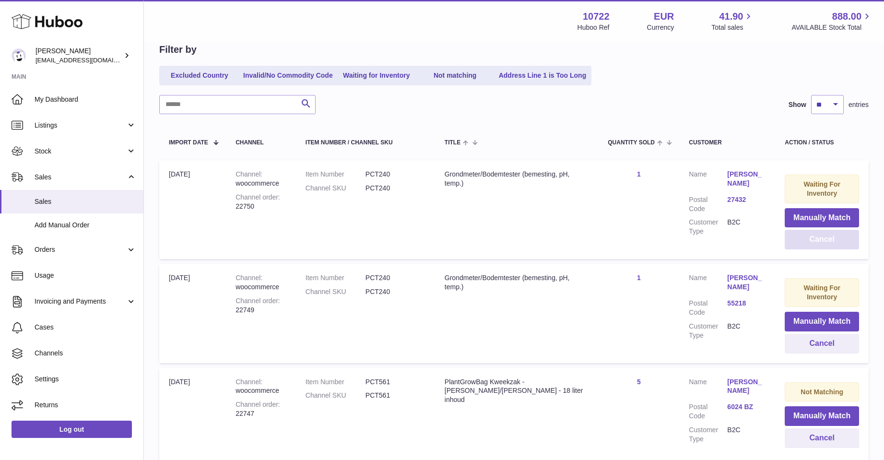
click at [812, 241] on button "Cancel" at bounding box center [822, 240] width 74 height 20
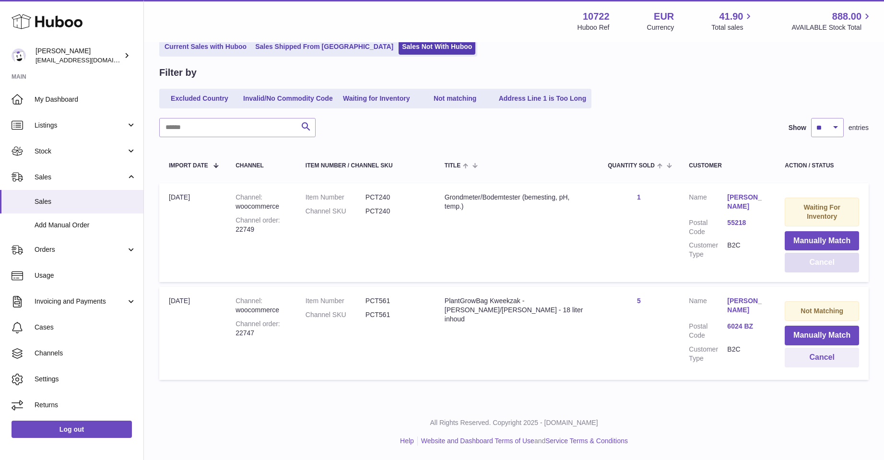
scroll to position [73, 0]
click at [811, 259] on button "Cancel" at bounding box center [822, 263] width 74 height 20
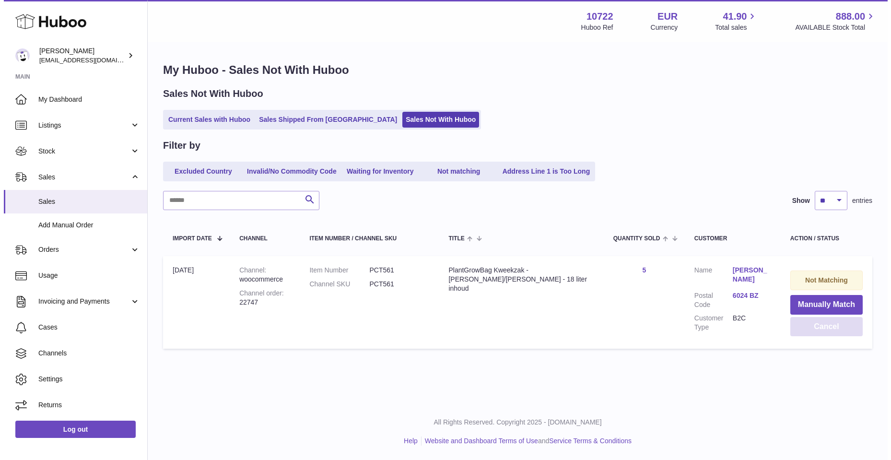
scroll to position [0, 0]
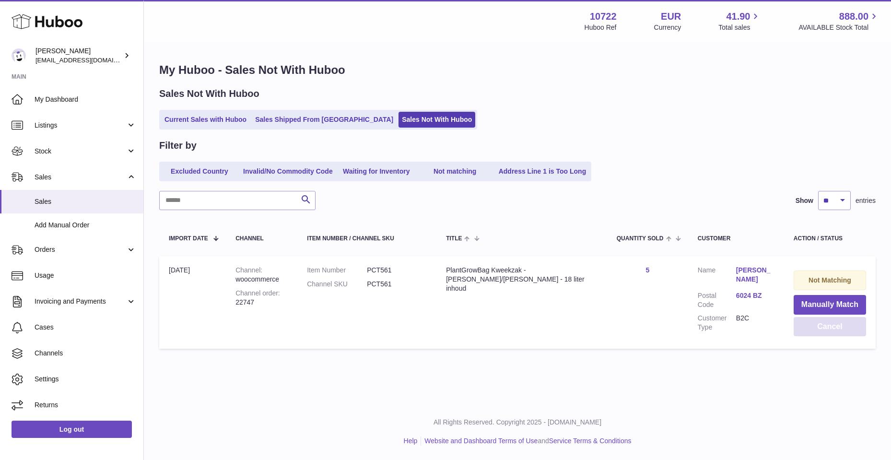
click at [801, 319] on button "Cancel" at bounding box center [830, 327] width 72 height 20
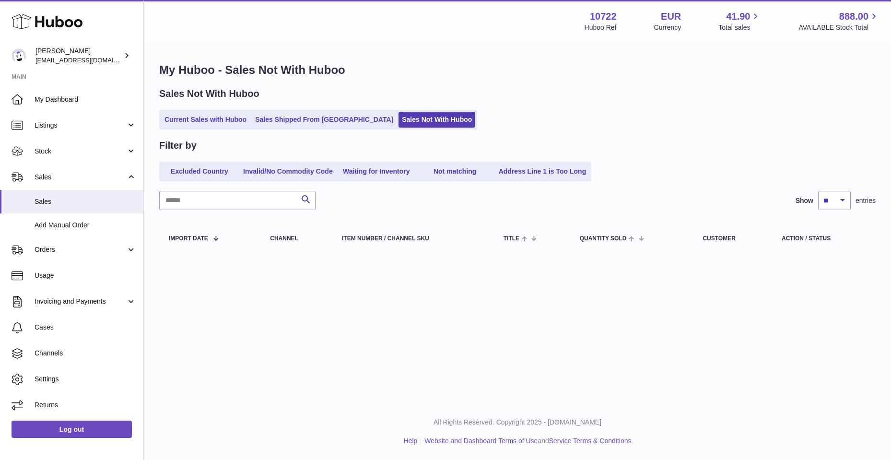
click at [492, 94] on div "Sales Not With Huboo" at bounding box center [517, 93] width 717 height 13
